Goal: Task Accomplishment & Management: Manage account settings

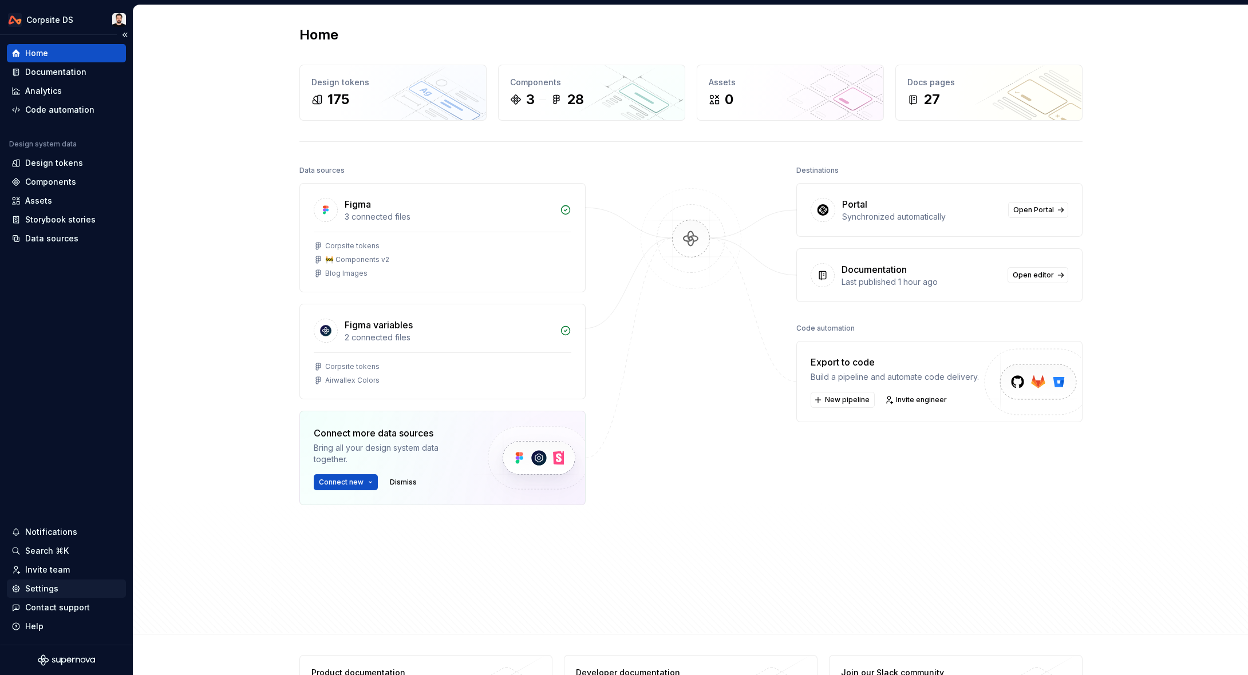
click at [64, 584] on div "Settings" at bounding box center [66, 588] width 110 height 11
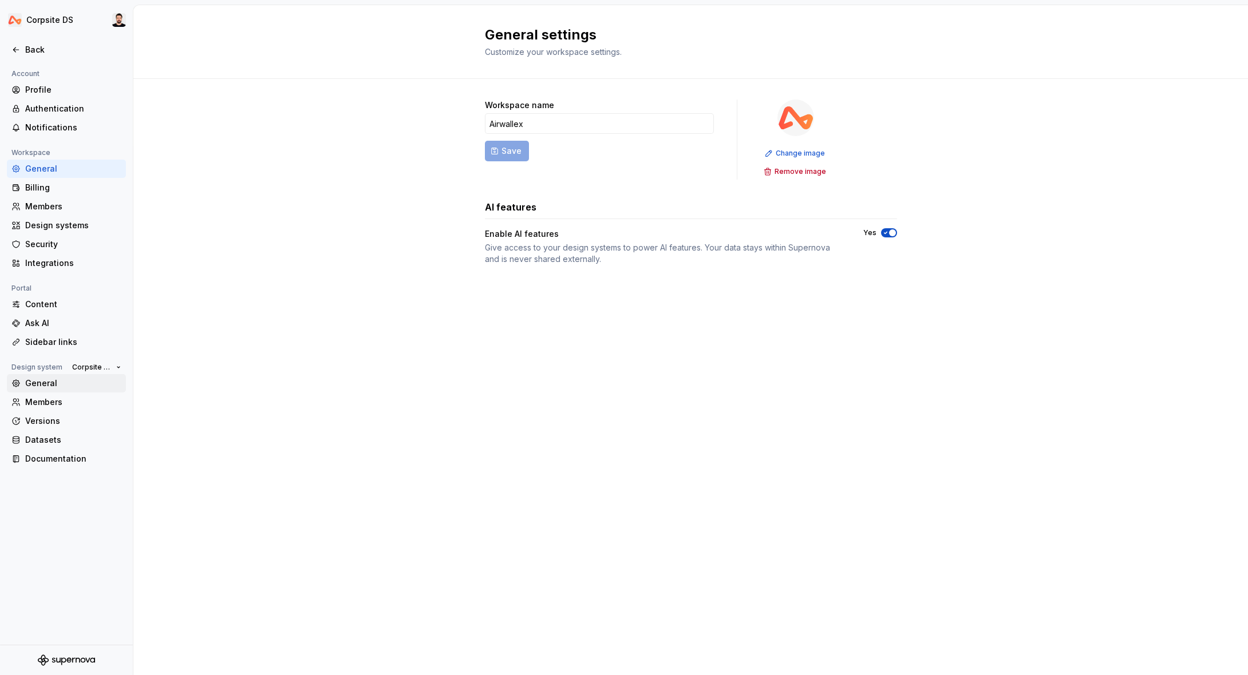
click at [70, 386] on div "General" at bounding box center [73, 383] width 96 height 11
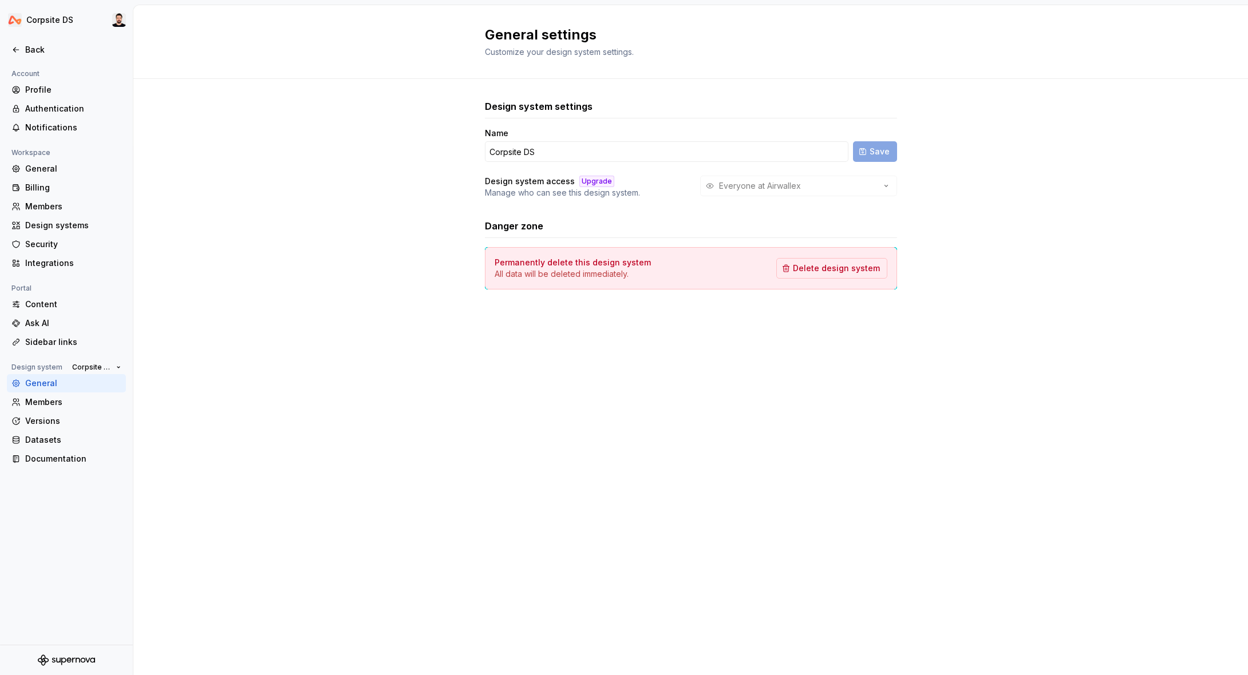
click at [861, 187] on div "Everyone at Airwallex" at bounding box center [798, 186] width 197 height 21
click at [888, 185] on div "Everyone at Airwallex" at bounding box center [798, 186] width 197 height 21
click at [54, 402] on div "Members" at bounding box center [73, 402] width 96 height 11
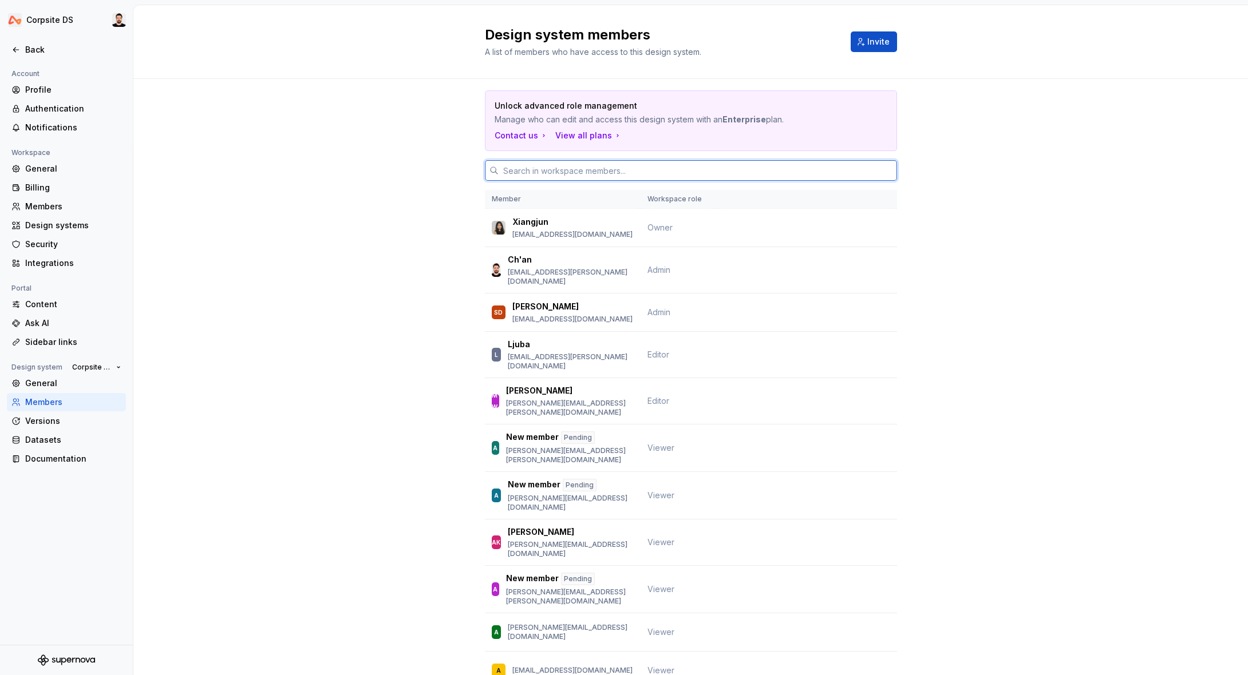
click at [587, 170] on input "text" at bounding box center [698, 170] width 398 height 21
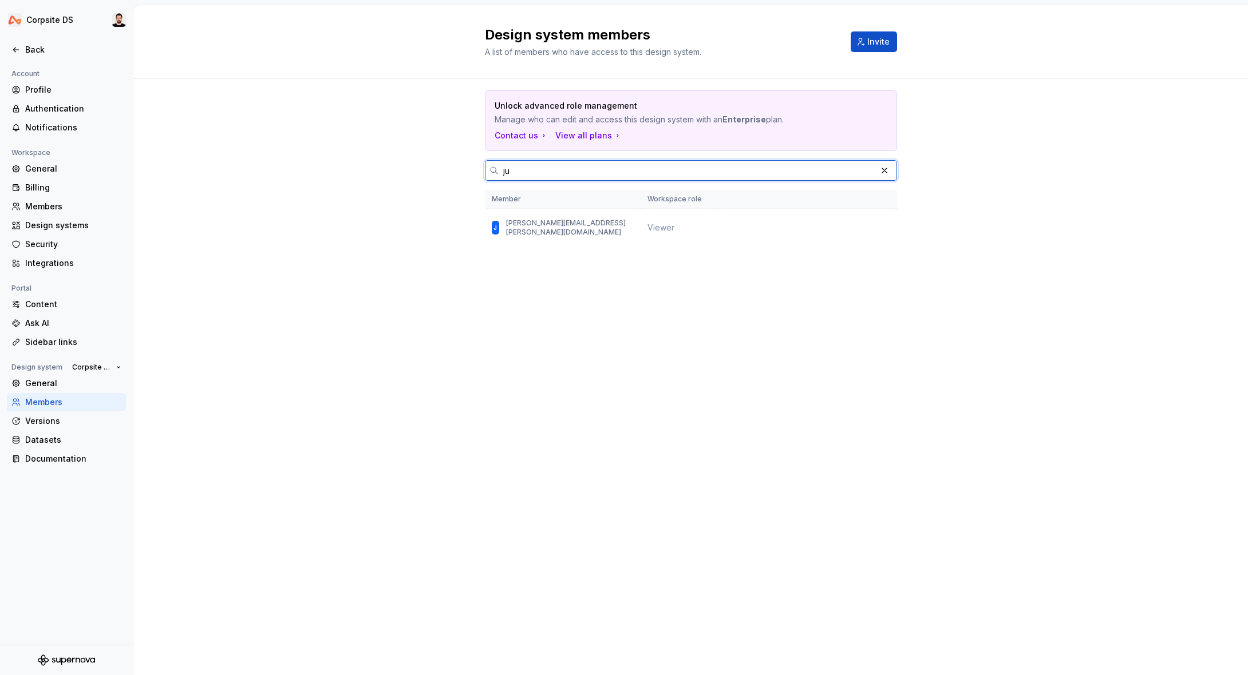
type input "j"
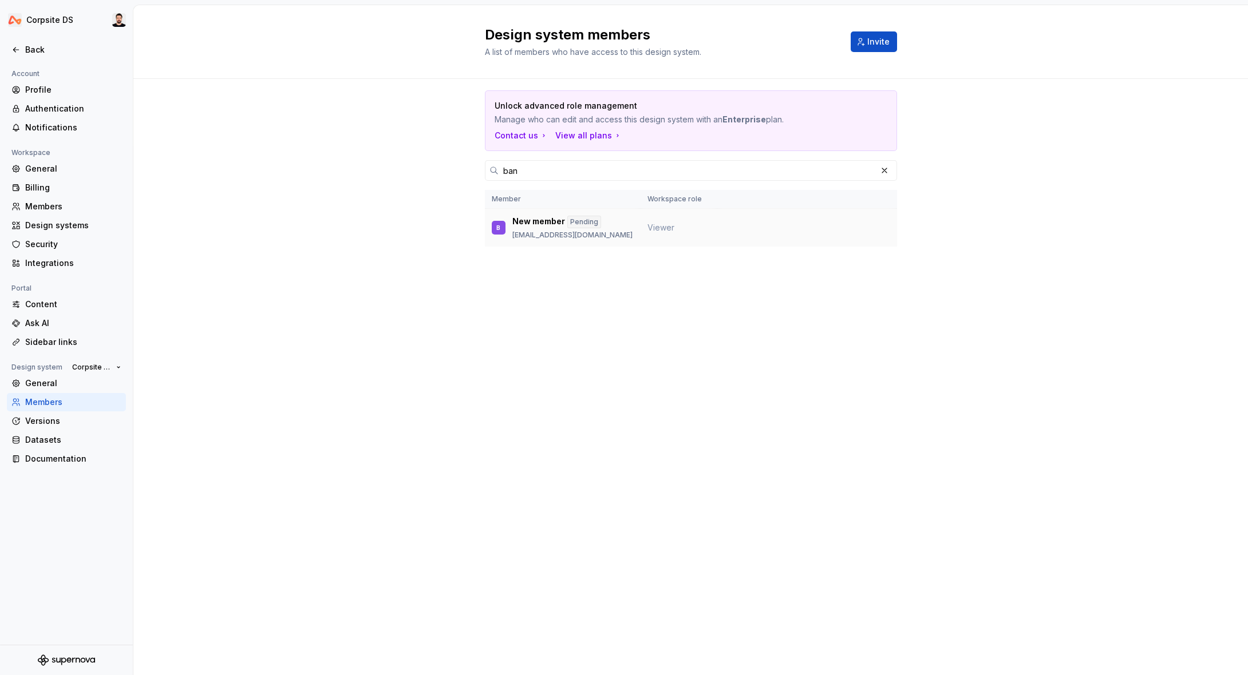
click at [642, 235] on td "Viewer" at bounding box center [678, 228] width 77 height 38
click at [551, 230] on div "New member Pending [EMAIL_ADDRESS][DOMAIN_NAME]" at bounding box center [572, 228] width 120 height 24
click at [559, 230] on div "New member Pending [EMAIL_ADDRESS][DOMAIN_NAME]" at bounding box center [572, 228] width 120 height 24
click at [547, 219] on p "New member" at bounding box center [538, 222] width 53 height 13
click at [540, 171] on input "ban" at bounding box center [688, 170] width 378 height 21
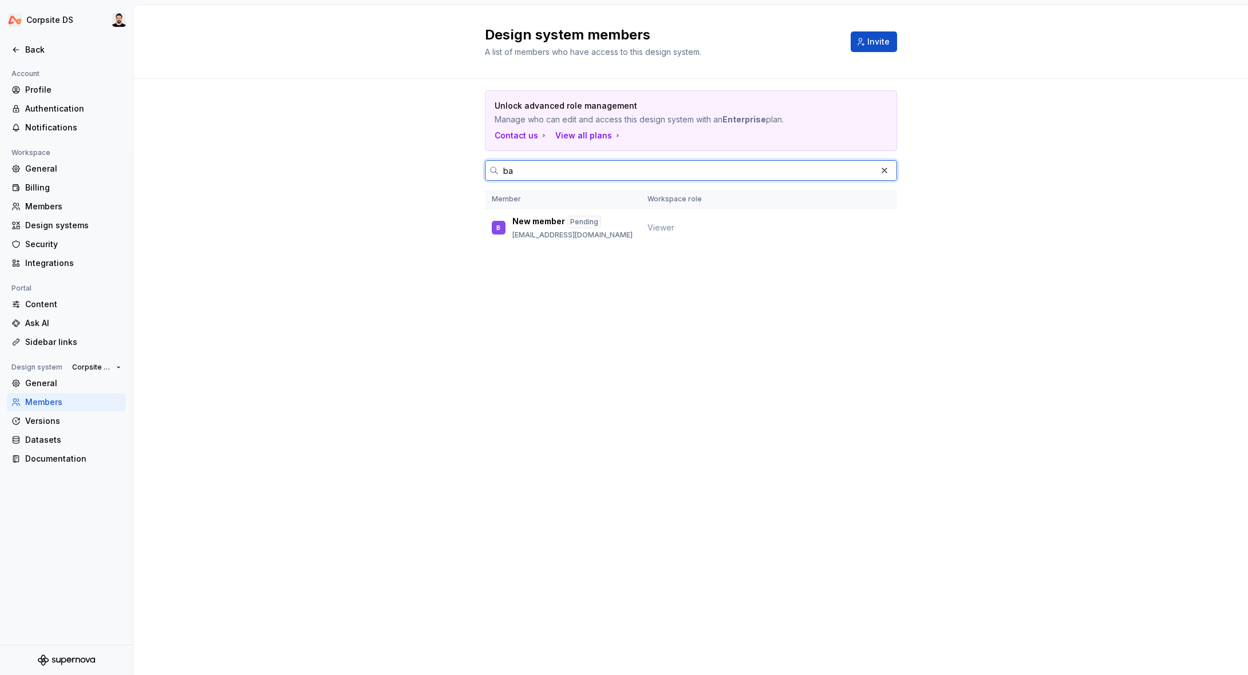
type input "b"
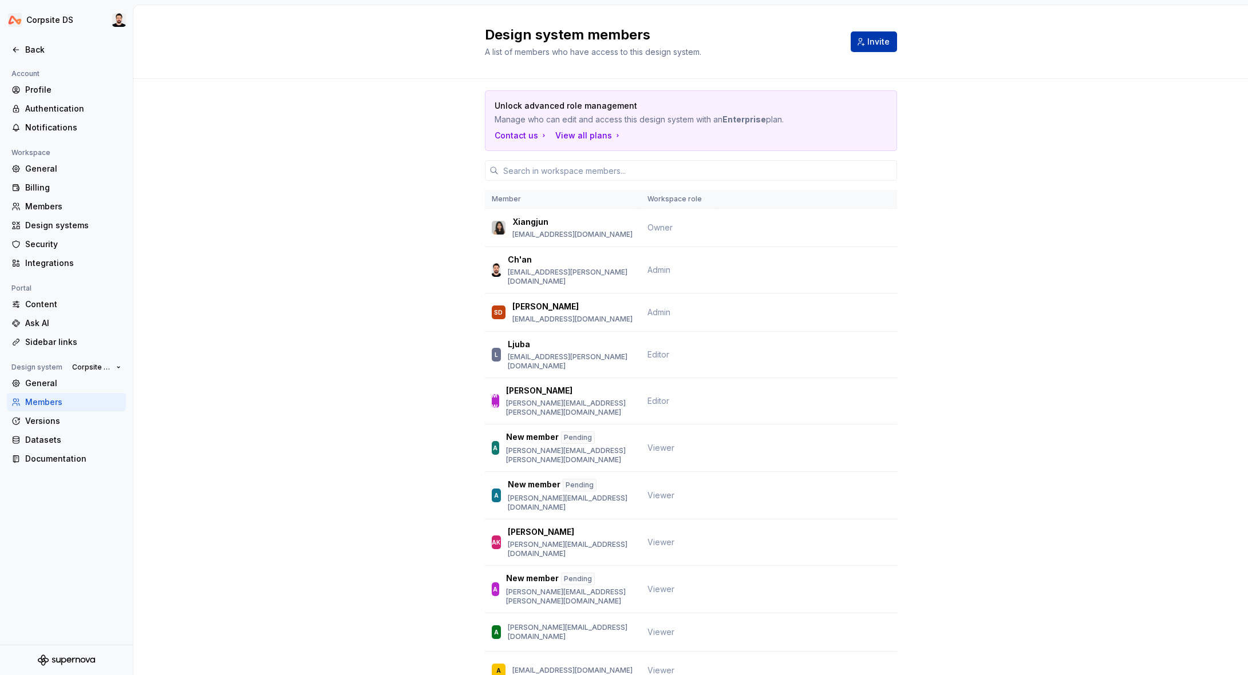
click at [871, 38] on span "Invite" at bounding box center [878, 41] width 22 height 11
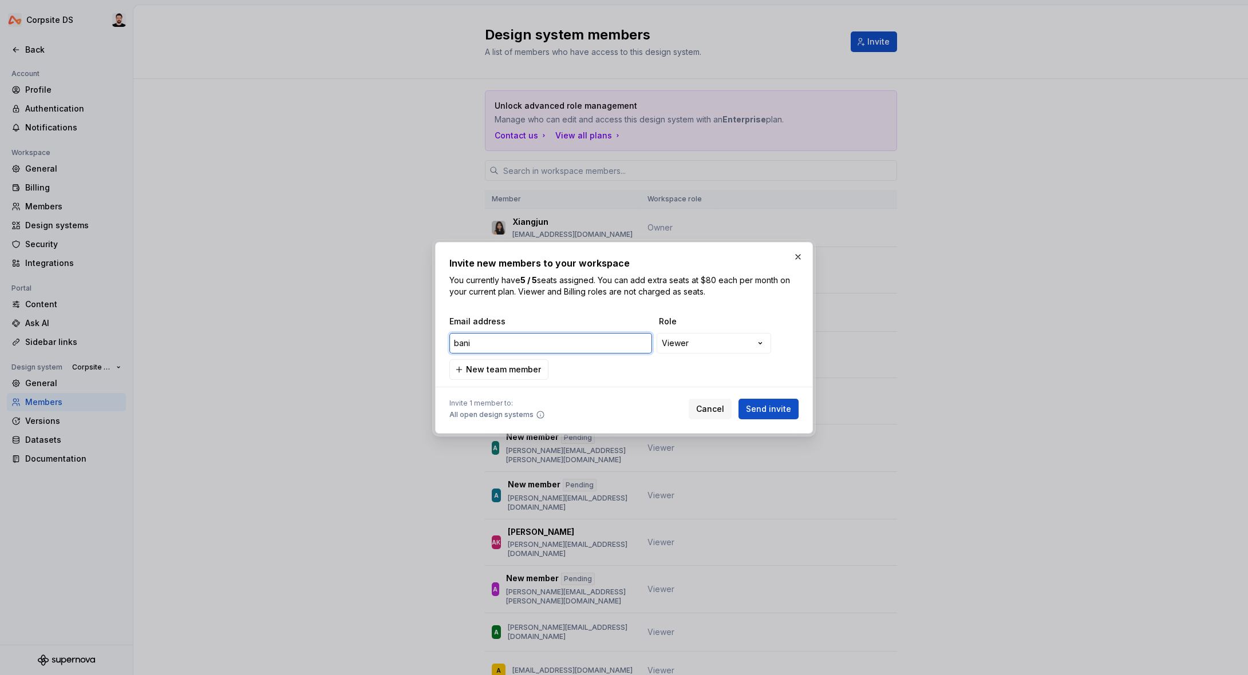
click at [521, 341] on input "bani" at bounding box center [550, 343] width 203 height 21
paste input ".[EMAIL_ADDRESS][DOMAIN_NAME]"
type input "[EMAIL_ADDRESS][DOMAIN_NAME]"
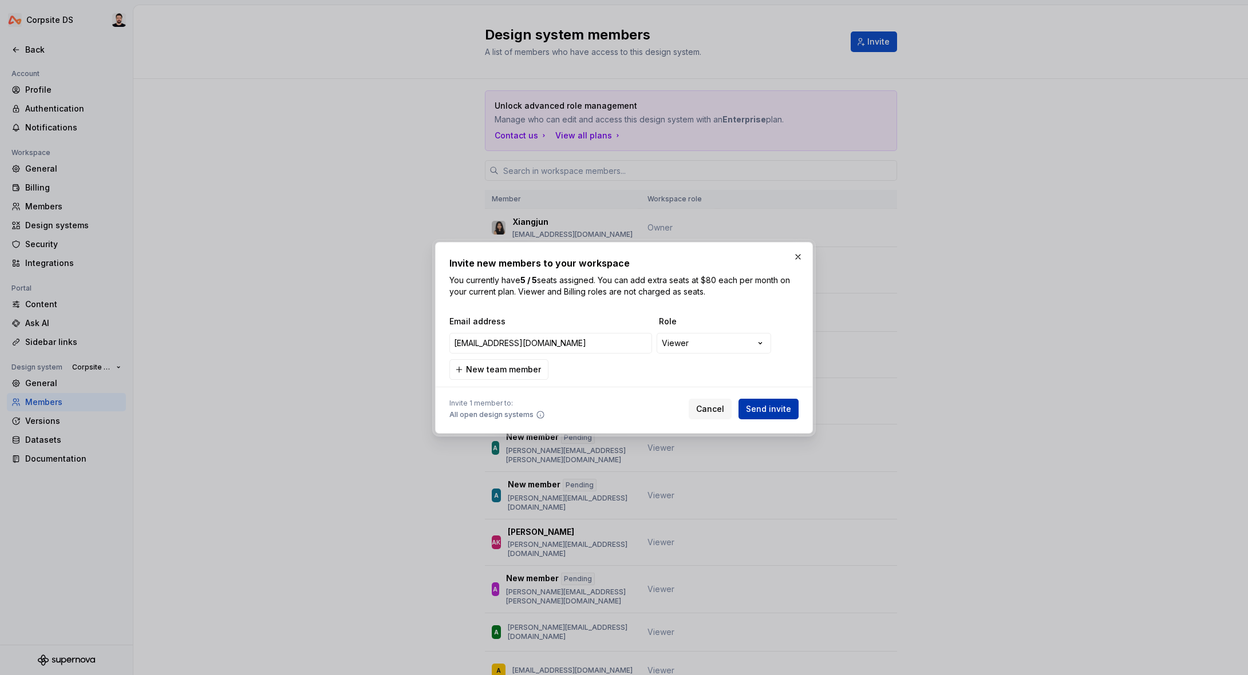
click at [768, 409] on span "Send invite" at bounding box center [768, 409] width 45 height 11
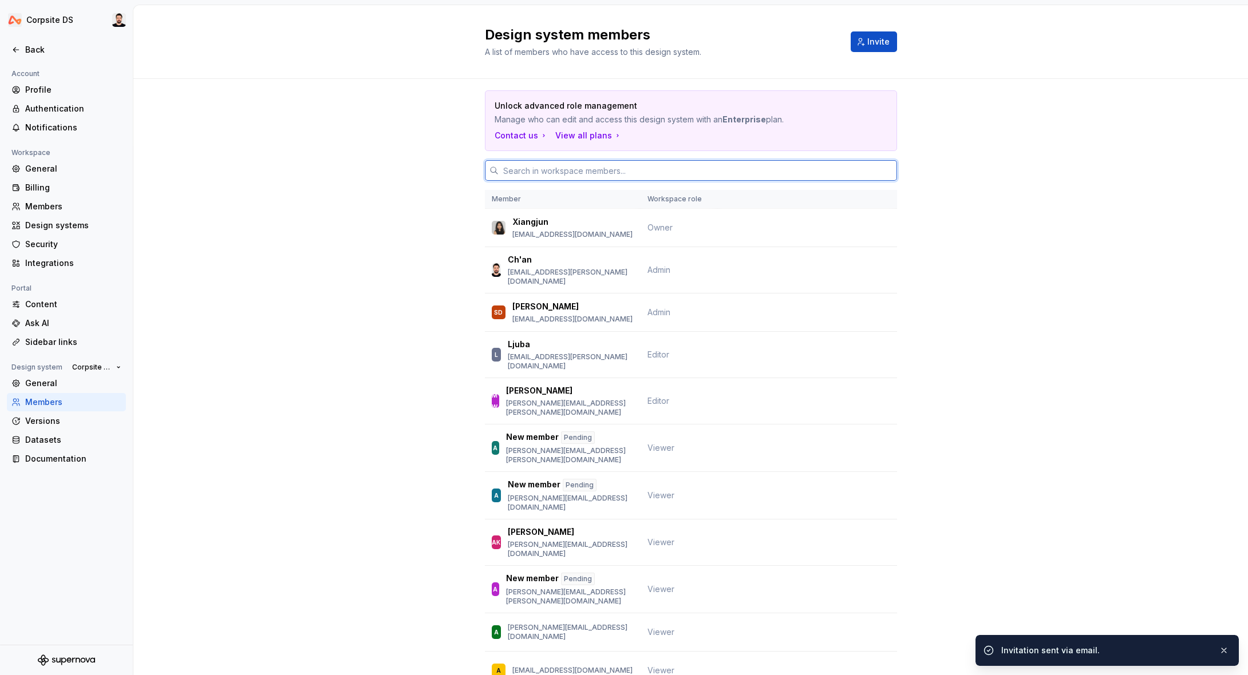
click at [580, 171] on input "text" at bounding box center [698, 170] width 398 height 21
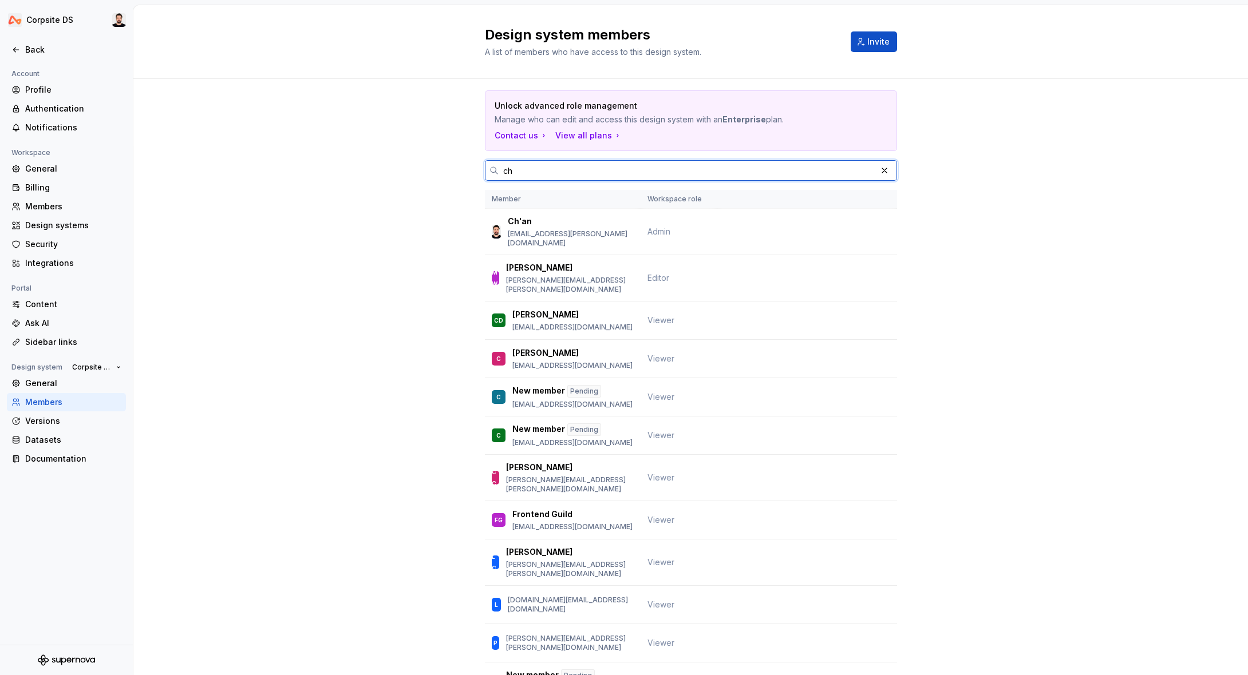
type input "c"
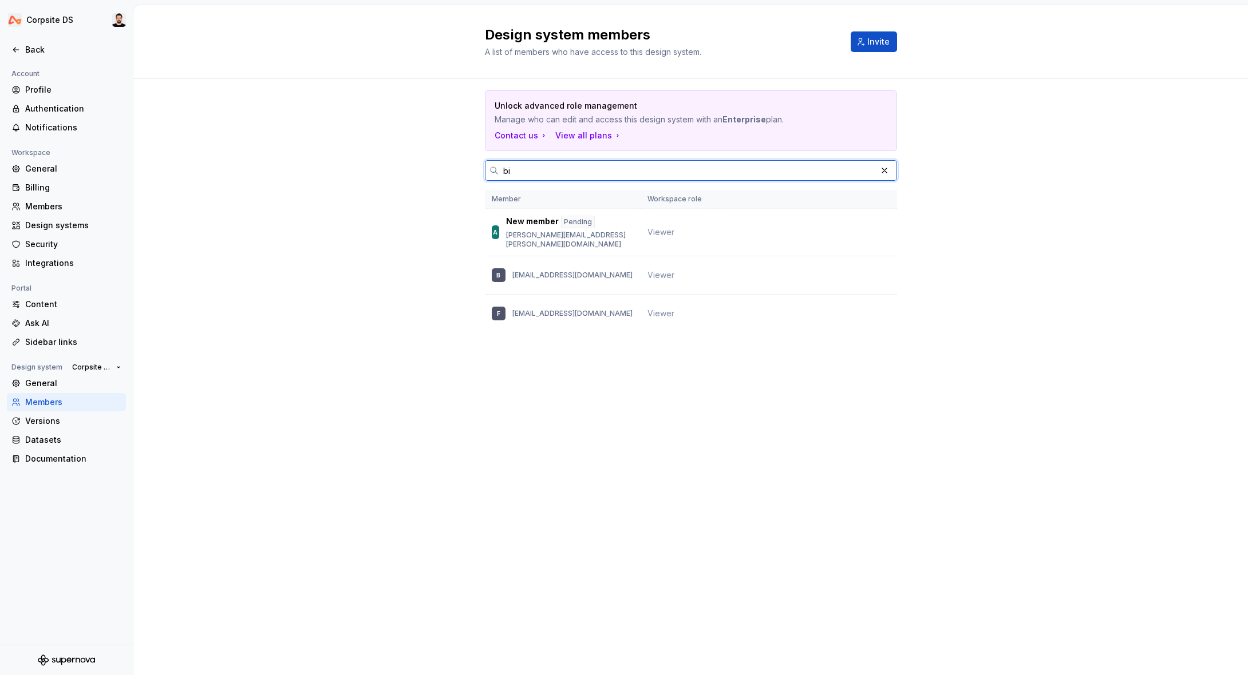
type input "b"
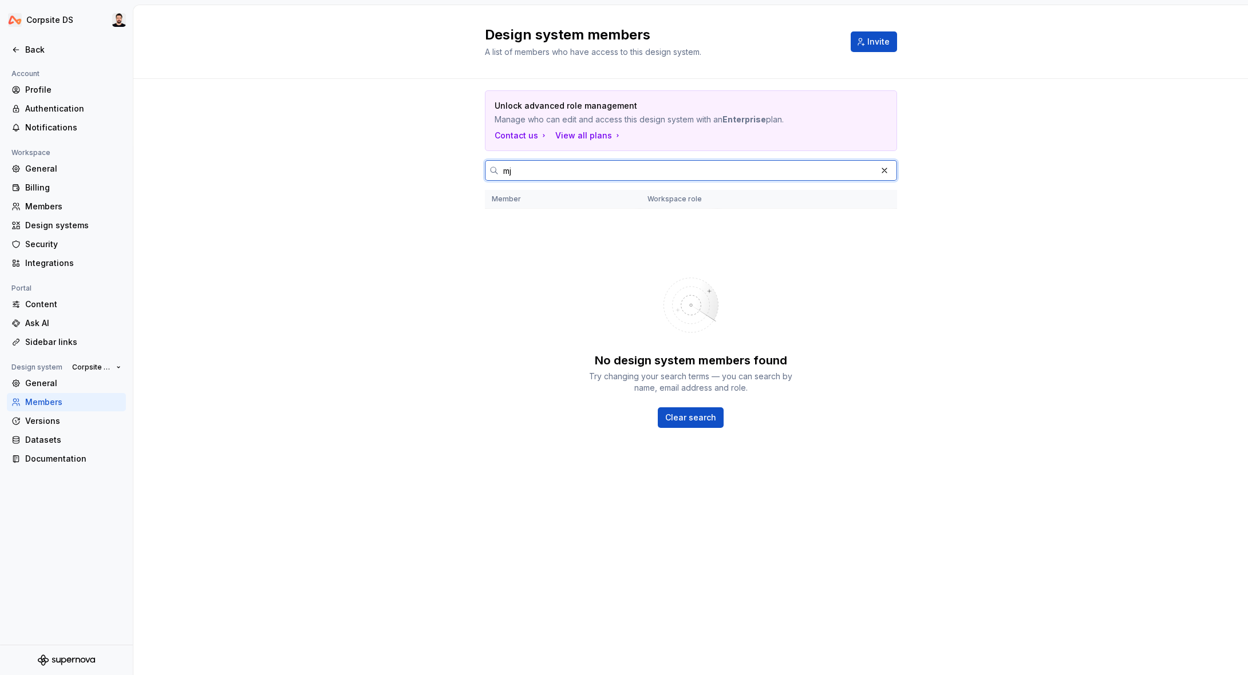
type input "m"
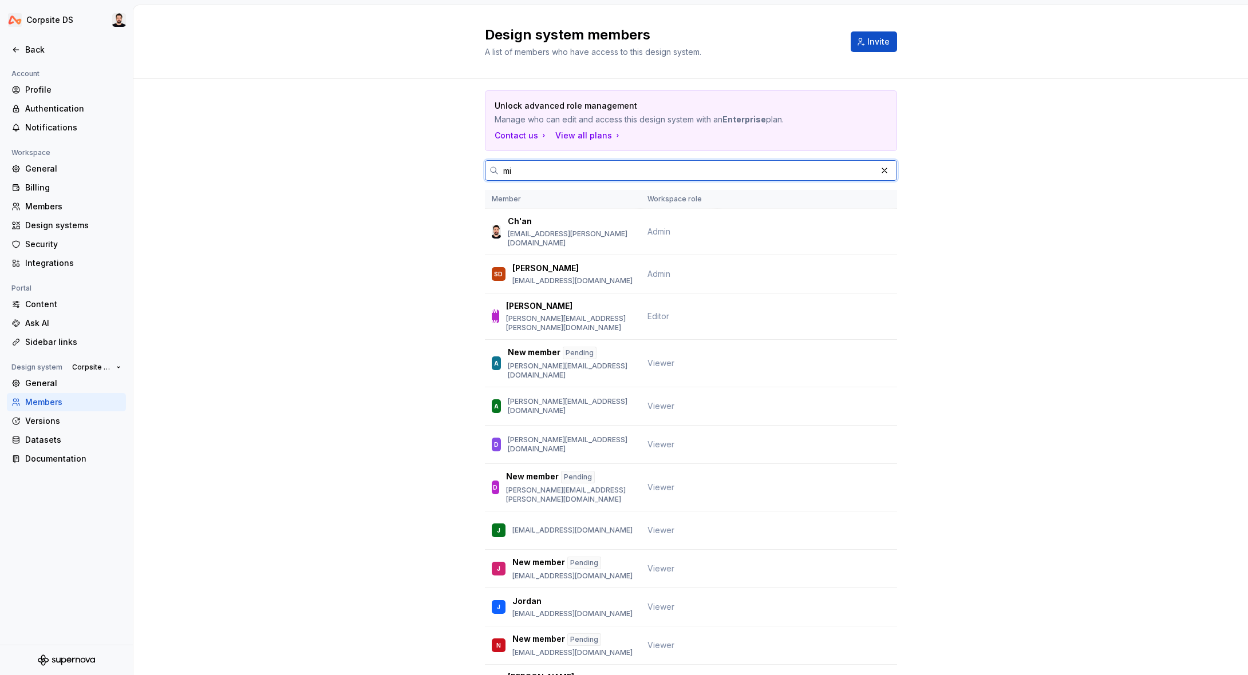
type input "m"
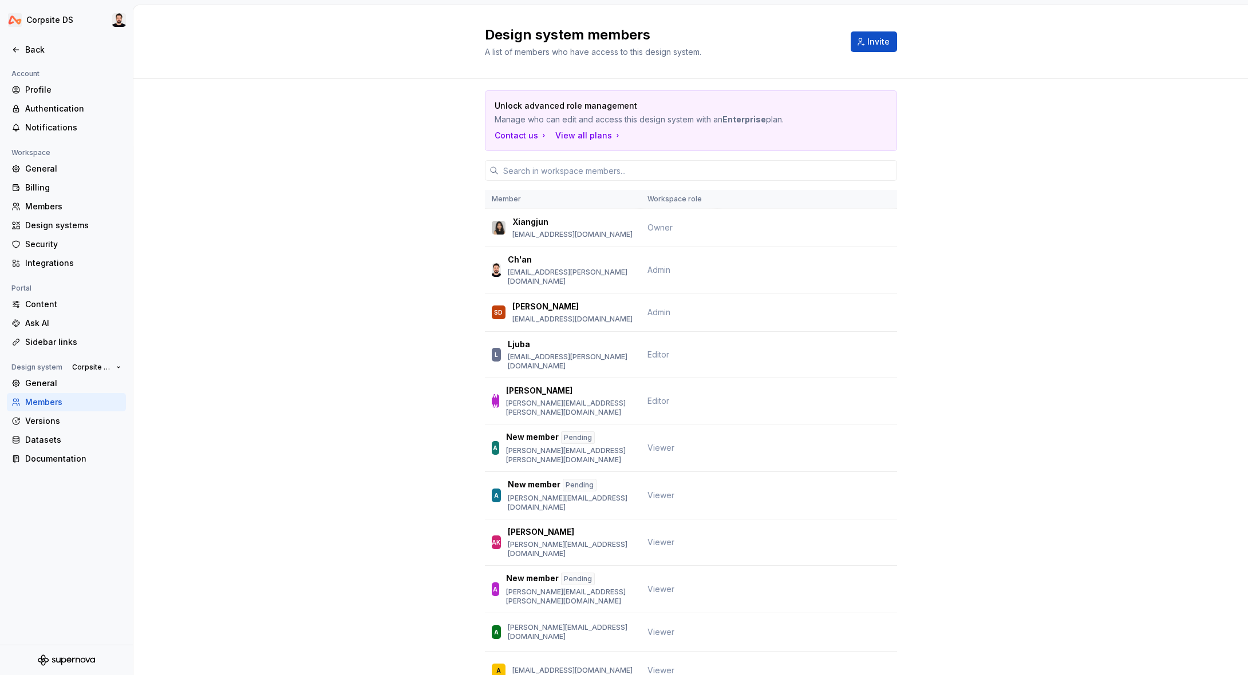
drag, startPoint x: 1224, startPoint y: 97, endPoint x: 1219, endPoint y: 102, distance: 7.3
click at [873, 53] on div "Design system members A list of members who have access to this design system. …" at bounding box center [691, 42] width 412 height 32
click at [873, 47] on button "Invite" at bounding box center [874, 41] width 46 height 21
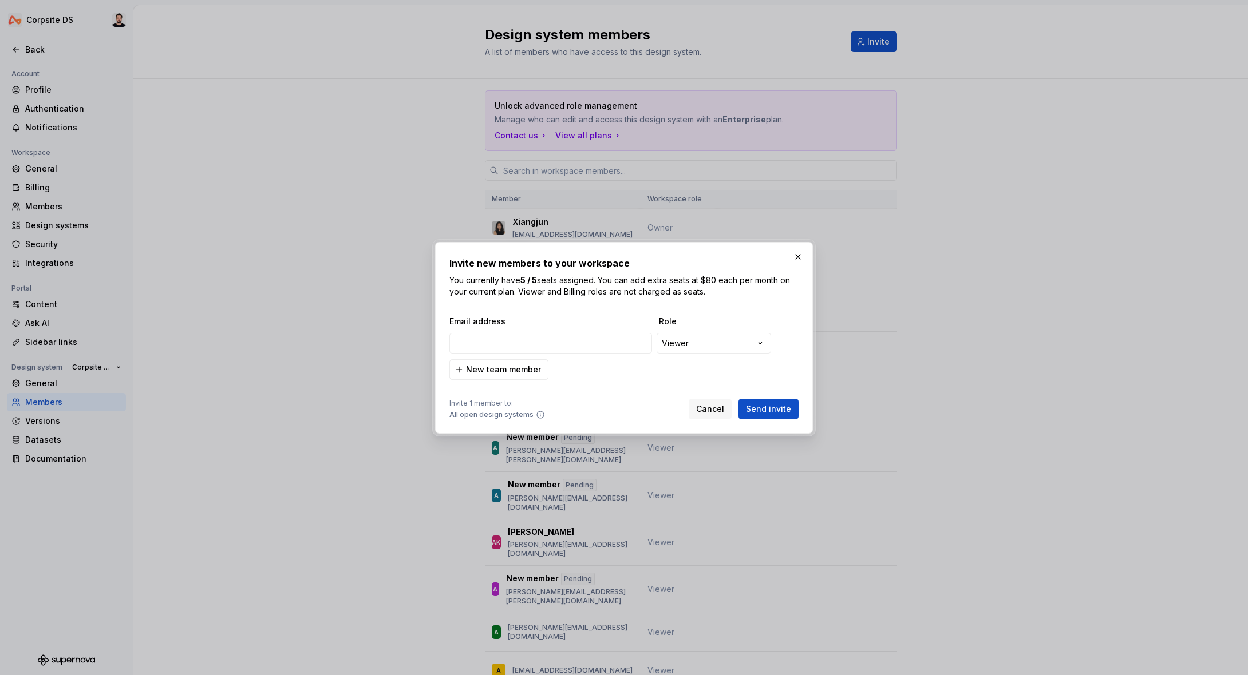
type input "[PERSON_NAME][EMAIL_ADDRESS][DOMAIN_NAME]"
click at [784, 416] on button "Send invite" at bounding box center [768, 409] width 60 height 21
